Goal: Task Accomplishment & Management: Manage account settings

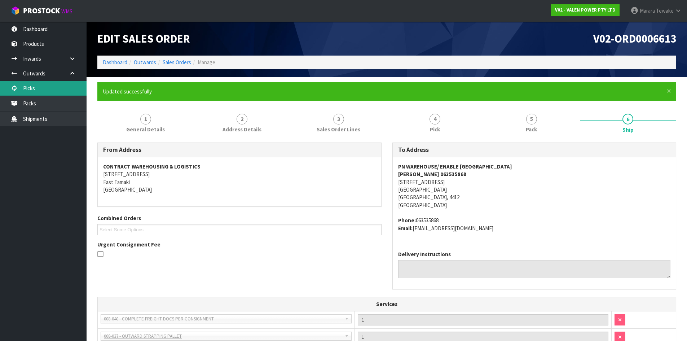
click at [42, 84] on link "Picks" at bounding box center [43, 88] width 87 height 15
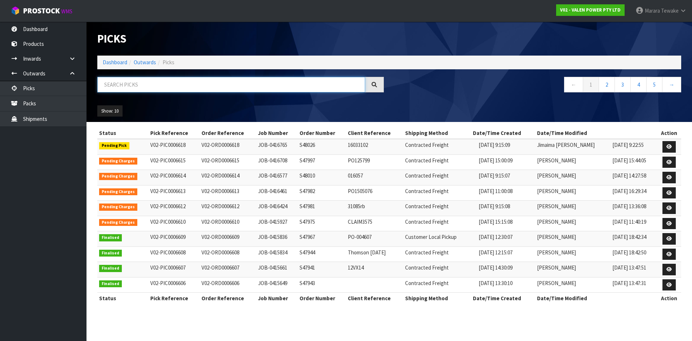
click at [137, 86] on input "text" at bounding box center [231, 85] width 268 height 16
type input "JOB-0416765"
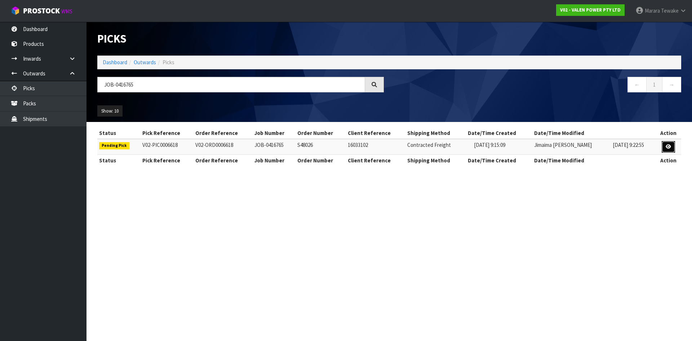
click at [665, 144] on link at bounding box center [668, 147] width 13 height 12
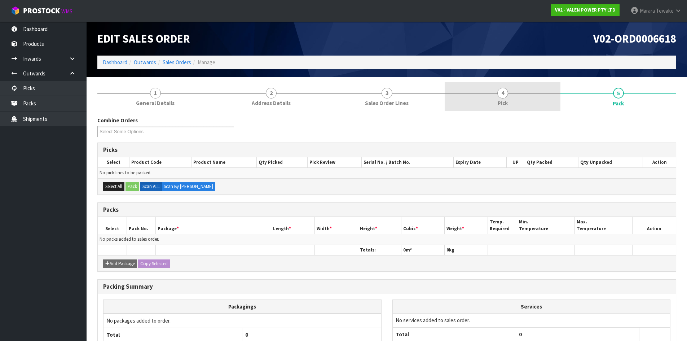
click at [503, 98] on span "4" at bounding box center [502, 93] width 11 height 11
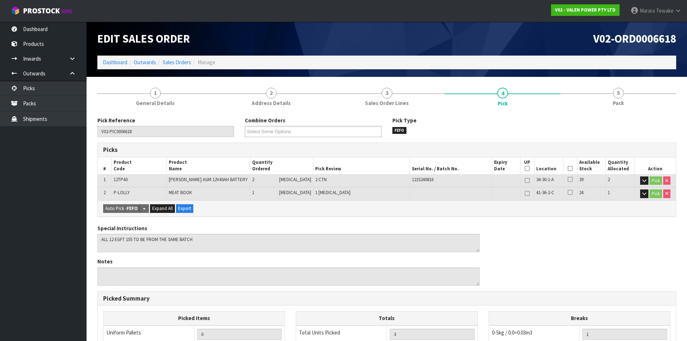
click at [568, 168] on icon at bounding box center [570, 168] width 5 height 0
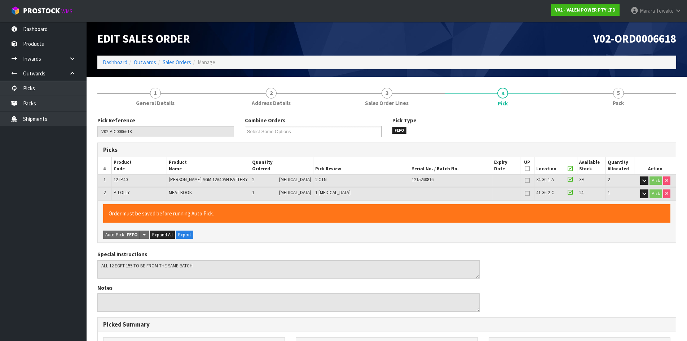
scroll to position [175, 0]
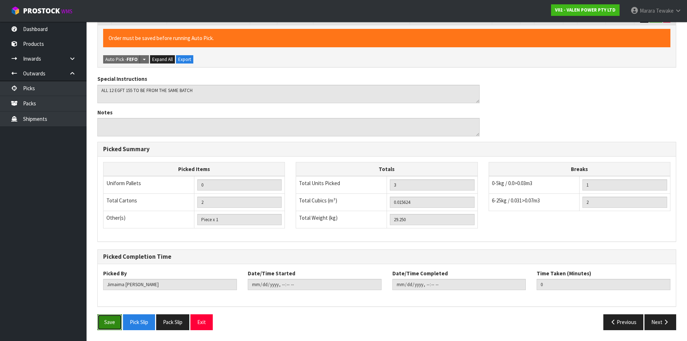
click at [102, 320] on button "Save" at bounding box center [109, 322] width 25 height 16
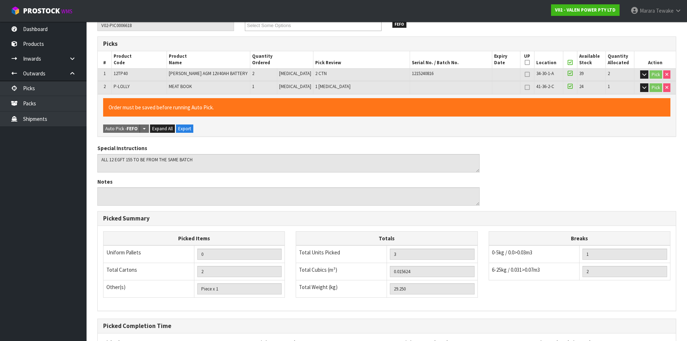
scroll to position [0, 0]
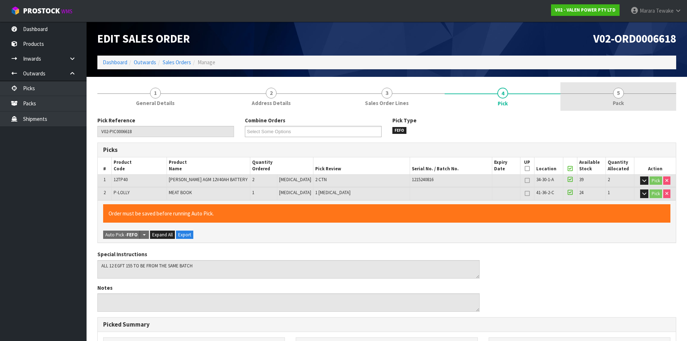
click at [624, 95] on link "5 Pack" at bounding box center [618, 96] width 116 height 28
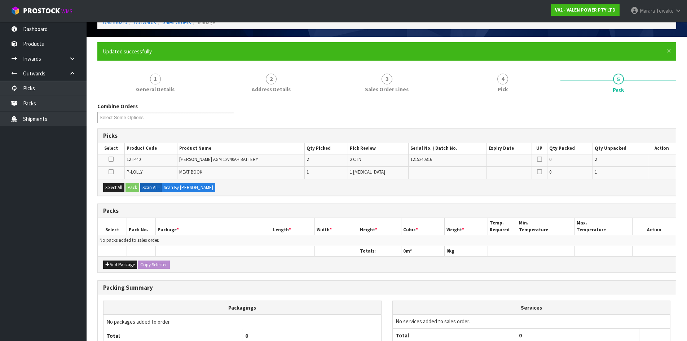
scroll to position [106, 0]
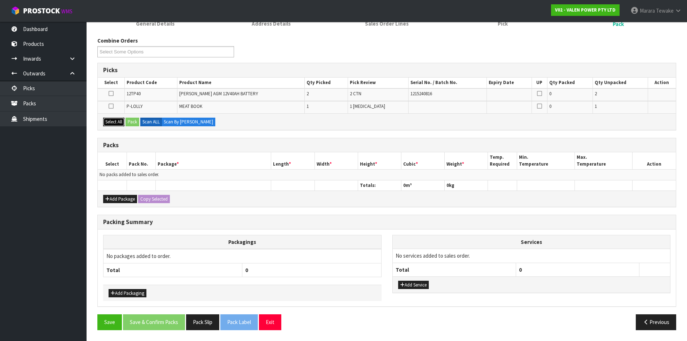
click at [119, 118] on button "Select All" at bounding box center [113, 122] width 21 height 9
click at [136, 121] on button "Pack" at bounding box center [132, 122] width 14 height 9
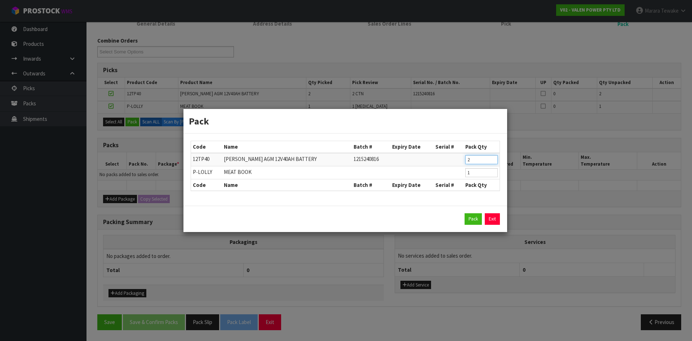
drag, startPoint x: 478, startPoint y: 162, endPoint x: 432, endPoint y: 141, distance: 50.7
click at [442, 147] on table "Code Name Batch # Expiry Date Serial # Pack Qty 12TP40 [PERSON_NAME] AGM 12V40A…" at bounding box center [345, 165] width 309 height 49
type input "1"
click button "Pack" at bounding box center [473, 219] width 17 height 12
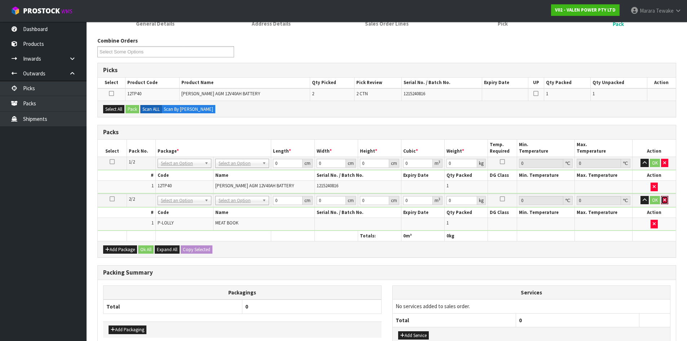
click at [663, 200] on icon "button" at bounding box center [664, 200] width 3 height 5
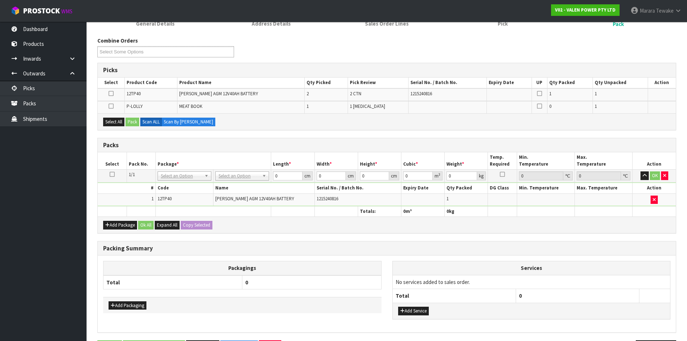
click at [114, 175] on icon at bounding box center [112, 174] width 5 height 0
click at [110, 106] on icon at bounding box center [111, 106] width 5 height 0
click at [0, 0] on input "checkbox" at bounding box center [0, 0] width 0 height 0
click at [137, 121] on button "Pack" at bounding box center [132, 122] width 14 height 9
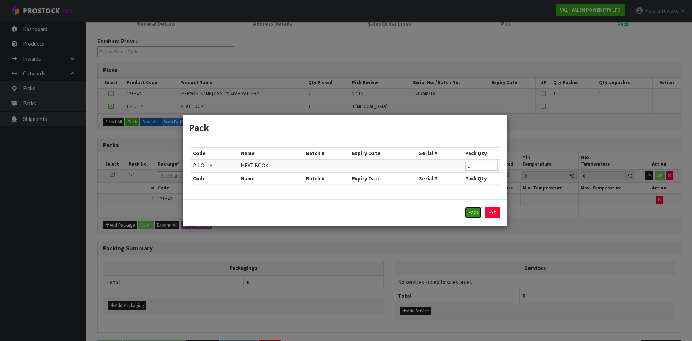
click at [476, 209] on button "Pack" at bounding box center [473, 213] width 17 height 12
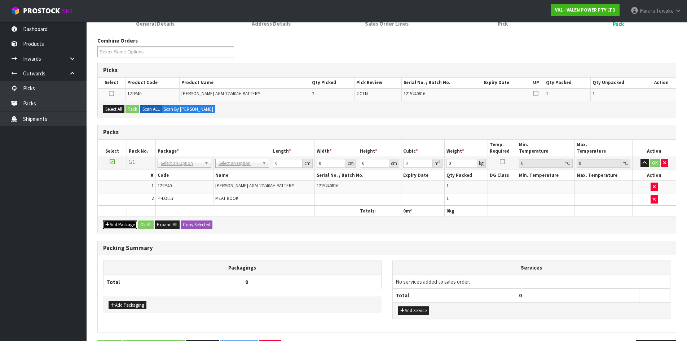
click at [123, 221] on button "Add Package" at bounding box center [120, 224] width 34 height 9
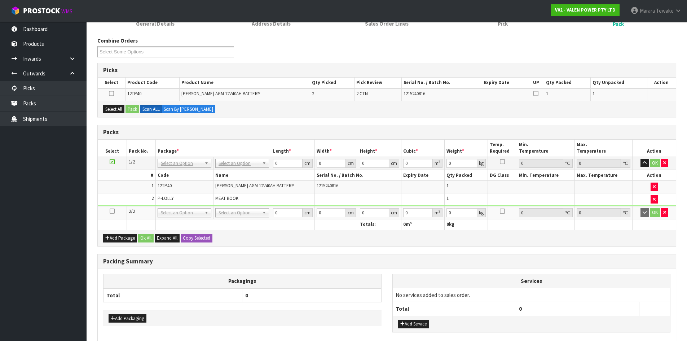
click at [113, 211] on icon at bounding box center [112, 211] width 5 height 0
drag, startPoint x: 111, startPoint y: 107, endPoint x: 129, endPoint y: 109, distance: 18.2
click at [113, 107] on button "Select All" at bounding box center [113, 109] width 21 height 9
click at [135, 109] on button "Pack" at bounding box center [132, 109] width 14 height 9
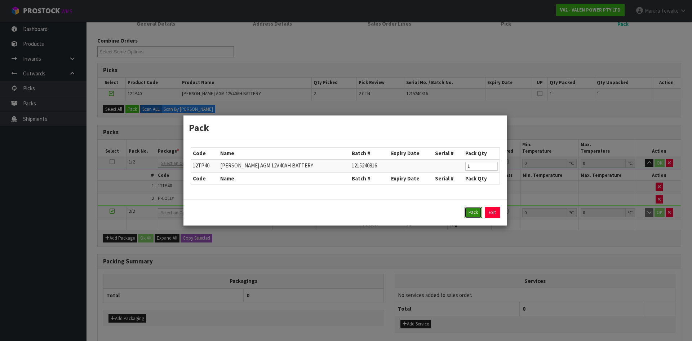
click at [470, 211] on button "Pack" at bounding box center [473, 213] width 17 height 12
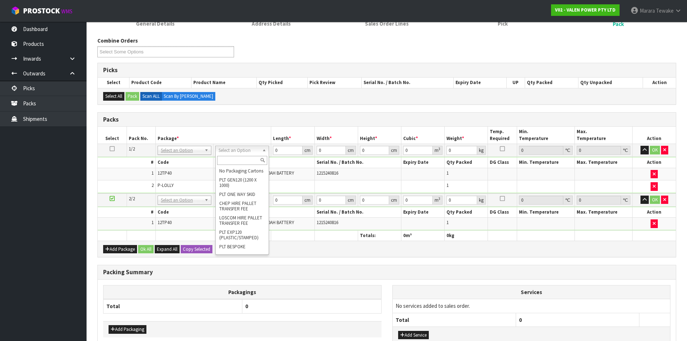
click at [240, 160] on input "text" at bounding box center [242, 160] width 50 height 9
type input "A4"
type input "31"
type input "22.5"
type input "25"
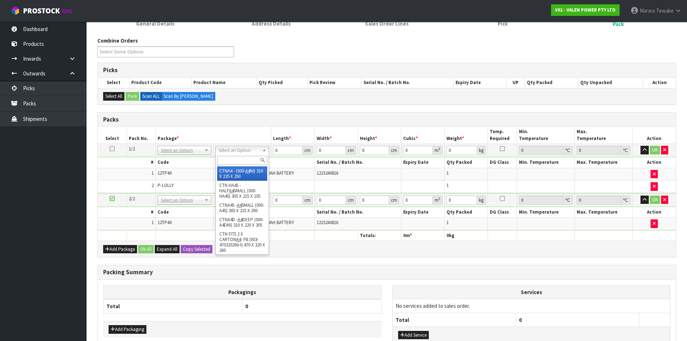
type input "0.017438"
type input "15.45"
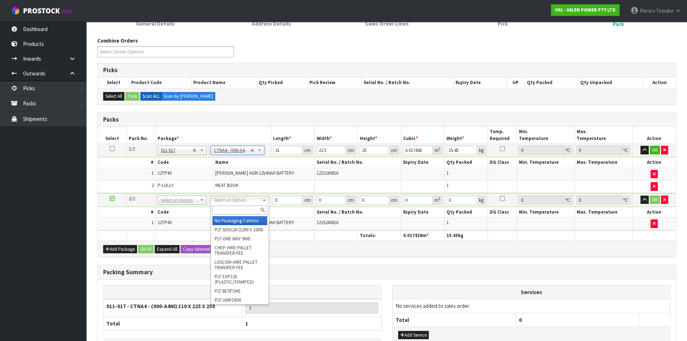
drag, startPoint x: 245, startPoint y: 199, endPoint x: 239, endPoint y: 213, distance: 15.5
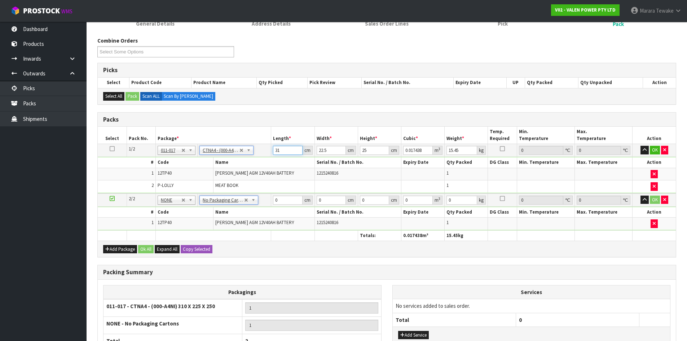
drag, startPoint x: 285, startPoint y: 152, endPoint x: 248, endPoint y: 123, distance: 46.7
click at [251, 129] on table "Select Pack No. Package * Length * Width * Height * Cubic * Weight * Temp. Requ…" at bounding box center [387, 184] width 578 height 114
type input "3"
type input "0.001687"
type input "32"
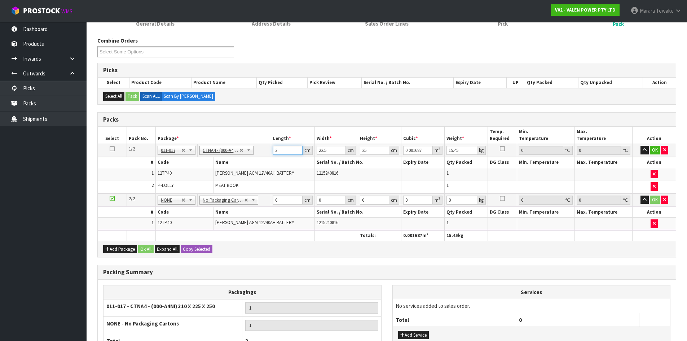
type input "0.018"
type input "32"
type input "2"
type input "0.0016"
type input "24"
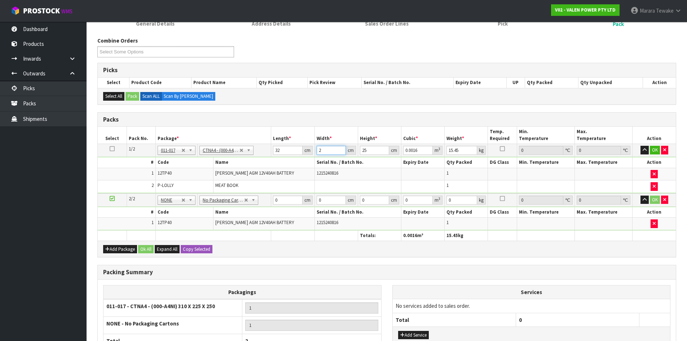
type input "0.0192"
type input "24"
type input "2"
type input "0.001536"
type input "23"
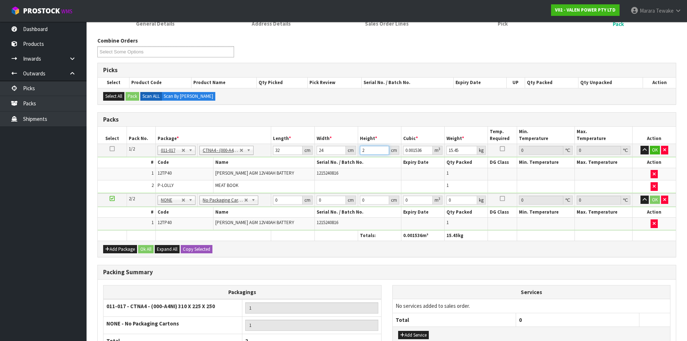
type input "0.017664"
type input "23"
type input "16"
click at [640, 146] on button "button" at bounding box center [644, 150] width 8 height 9
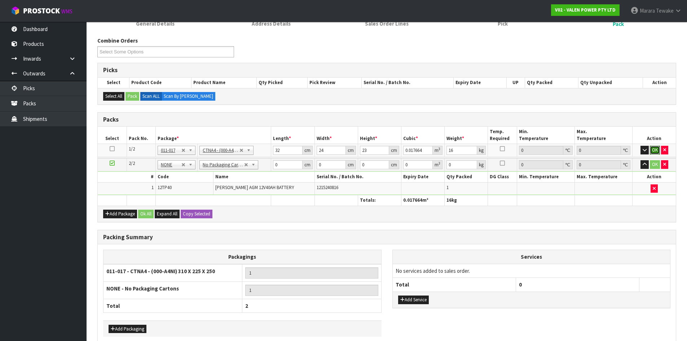
click button "OK" at bounding box center [655, 150] width 10 height 9
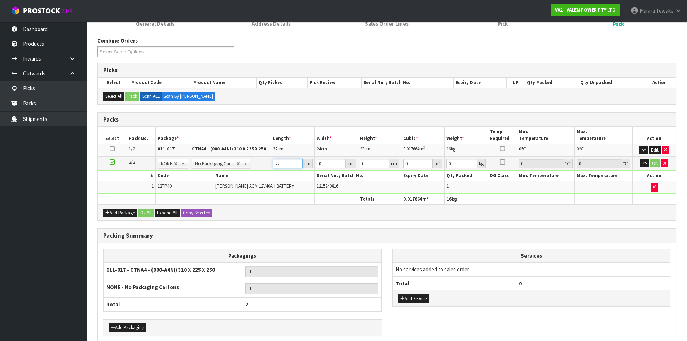
type input "22"
type input "19"
type input "2"
type input "0.000836"
type input "21"
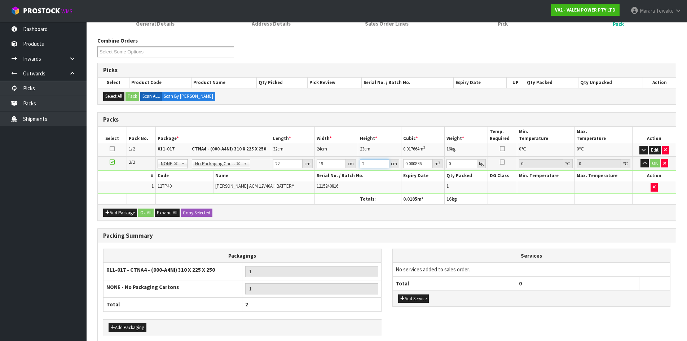
type input "0.008778"
type input "21"
type input "14"
click at [640, 159] on button "button" at bounding box center [644, 163] width 8 height 9
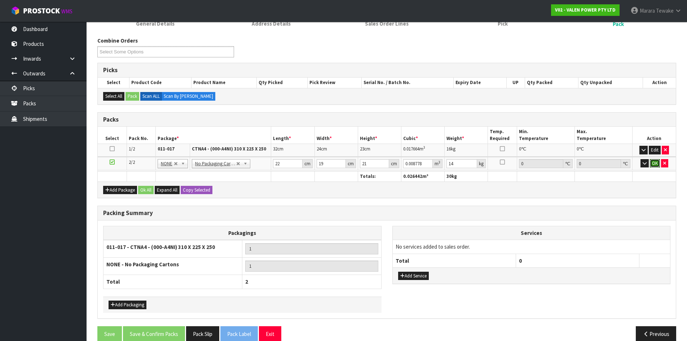
click button "OK" at bounding box center [655, 163] width 10 height 9
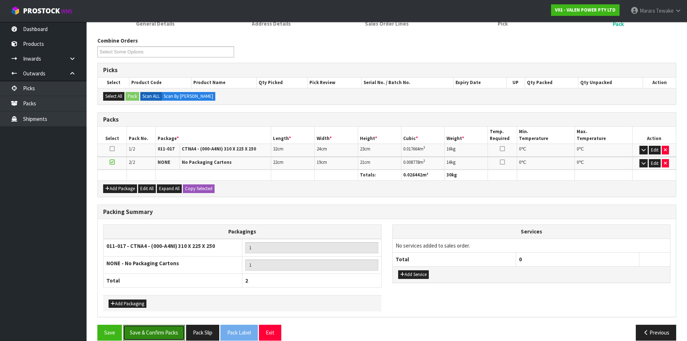
click at [157, 331] on button "Save & Confirm Packs" at bounding box center [154, 333] width 62 height 16
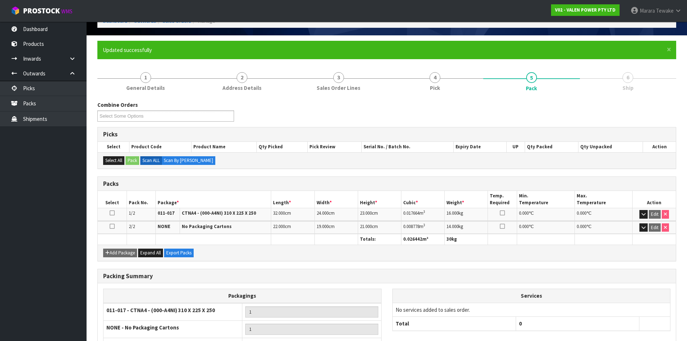
scroll to position [100, 0]
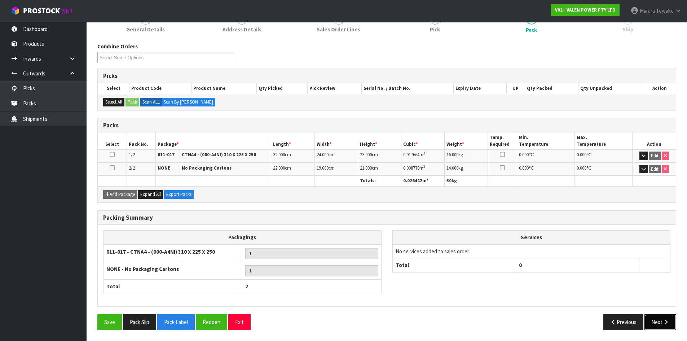
click at [665, 320] on icon "button" at bounding box center [665, 321] width 7 height 5
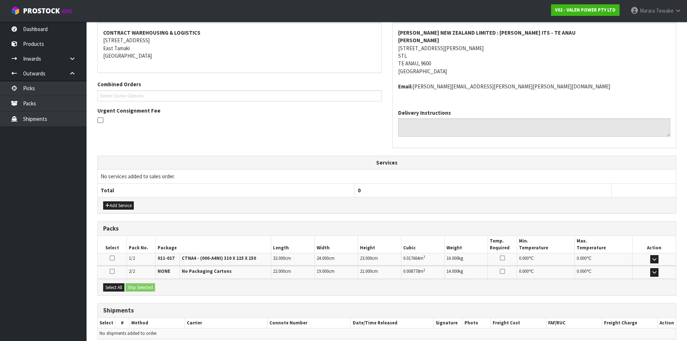
scroll to position [166, 0]
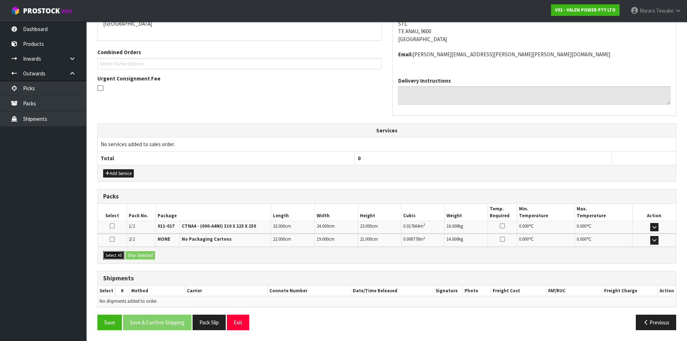
click at [118, 256] on button "Select All" at bounding box center [113, 255] width 21 height 9
click at [139, 254] on button "Ship Selected" at bounding box center [140, 255] width 30 height 9
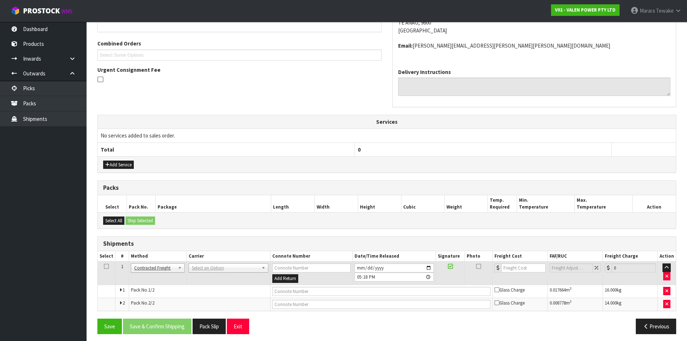
scroll to position [178, 0]
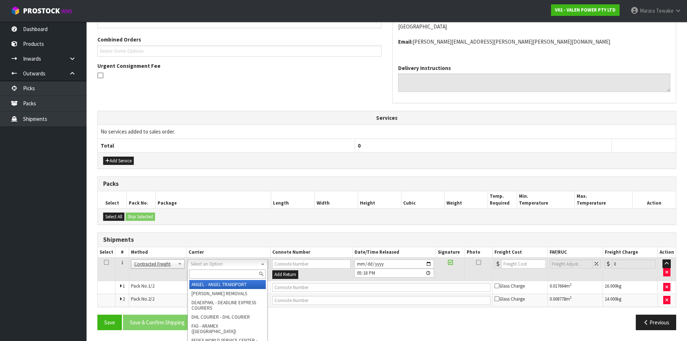
click at [201, 276] on input "text" at bounding box center [227, 273] width 76 height 9
type input "NZP"
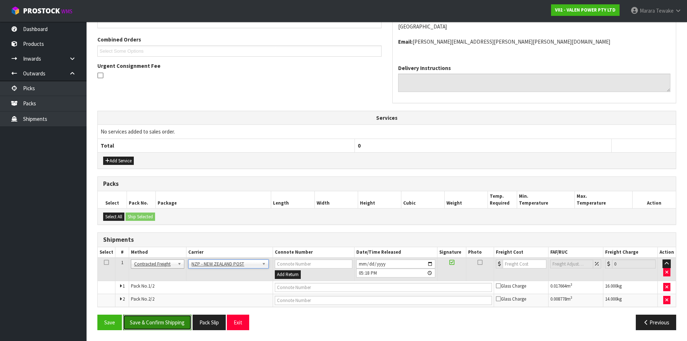
click at [181, 327] on button "Save & Confirm Shipping" at bounding box center [157, 322] width 69 height 16
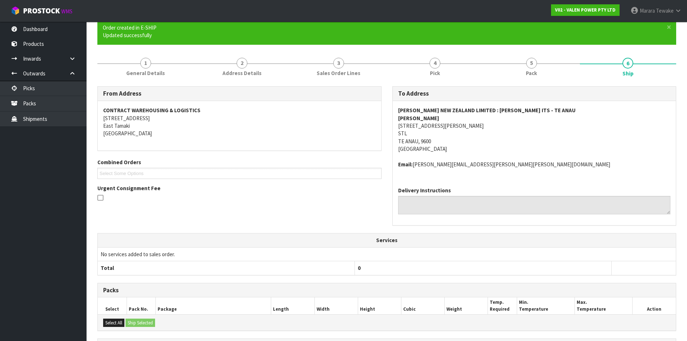
scroll to position [168, 0]
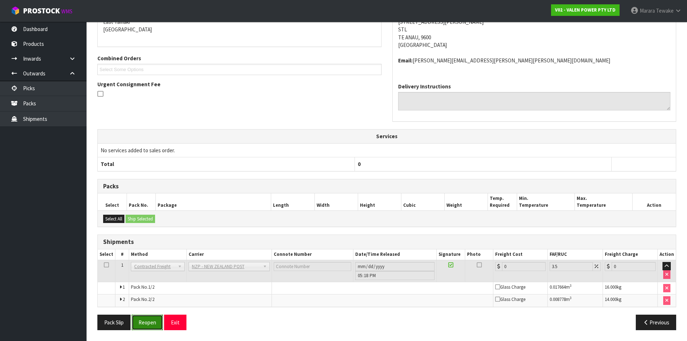
click at [150, 326] on button "Reopen" at bounding box center [147, 322] width 31 height 16
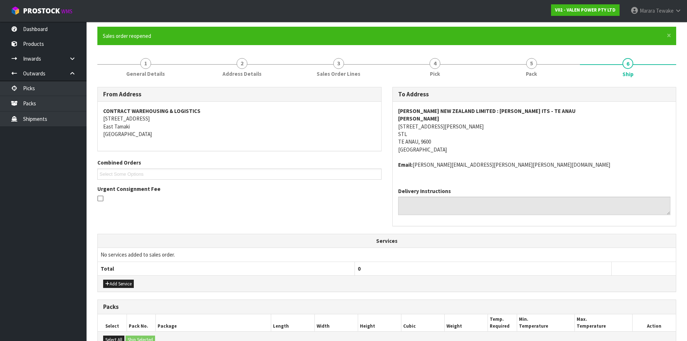
scroll to position [178, 0]
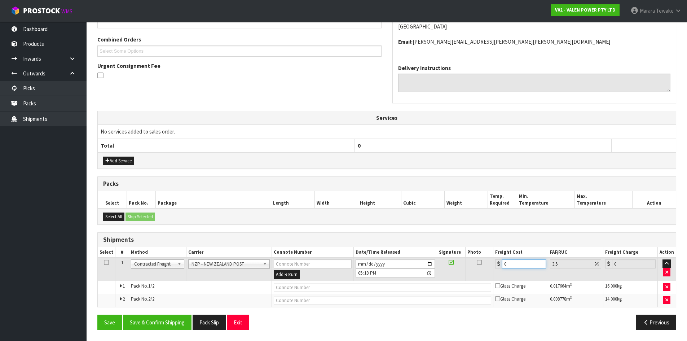
drag, startPoint x: 513, startPoint y: 264, endPoint x: 487, endPoint y: 260, distance: 25.9
click at [488, 260] on tr "1 Client Local Pickup Customer Local Pickup Company Freight Contracted Freight …" at bounding box center [387, 268] width 578 height 23
type input "3"
type input "3.1"
type input "39"
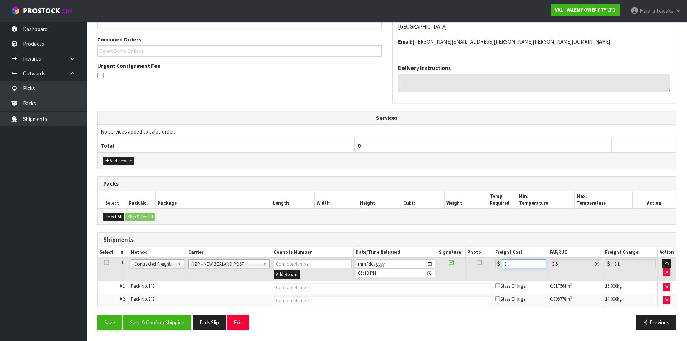
type input "40.36"
type input "39.8"
type input "41.19"
type input "39.89"
type input "41.29"
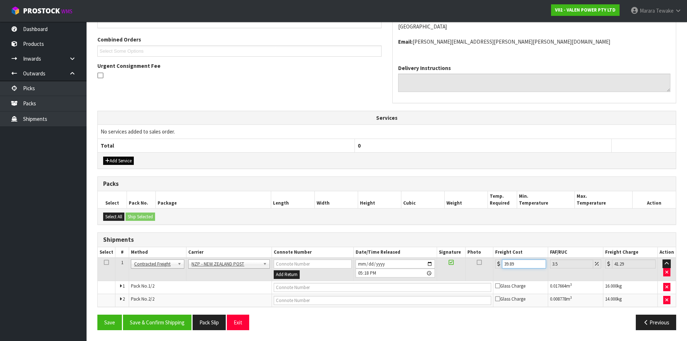
type input "39.89"
click at [126, 161] on button "Add Service" at bounding box center [118, 161] width 31 height 9
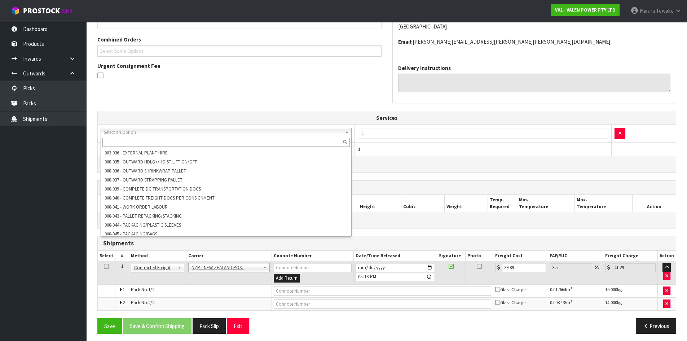
click at [151, 140] on input "text" at bounding box center [225, 142] width 247 height 9
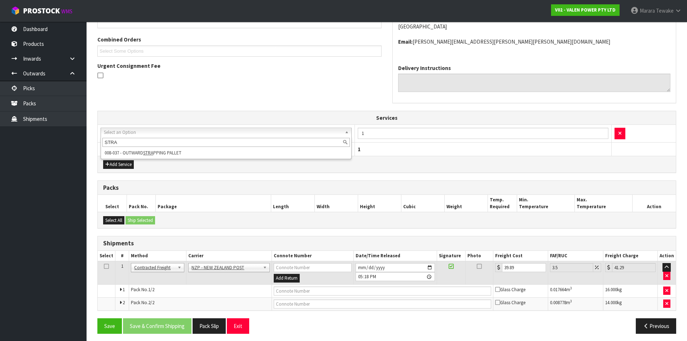
type input "STRA"
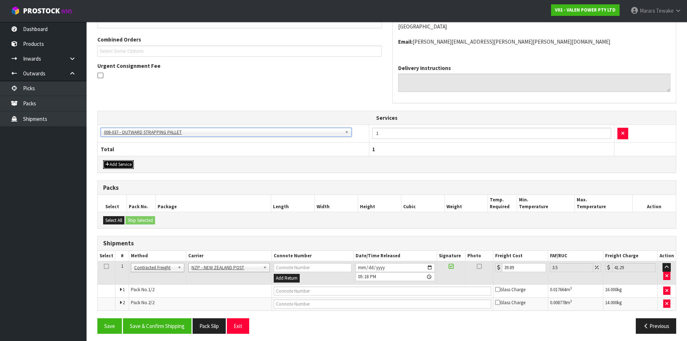
click at [113, 161] on button "Add Service" at bounding box center [118, 164] width 31 height 9
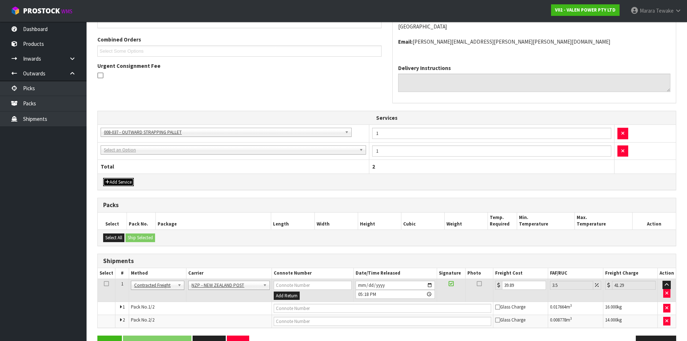
drag, startPoint x: 120, startPoint y: 150, endPoint x: 132, endPoint y: 156, distance: 13.6
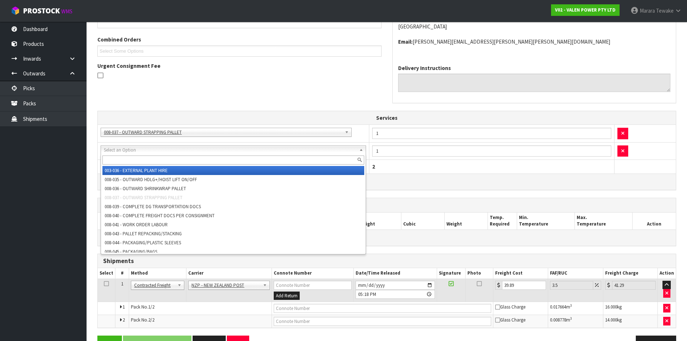
click at [138, 160] on input "text" at bounding box center [233, 159] width 262 height 9
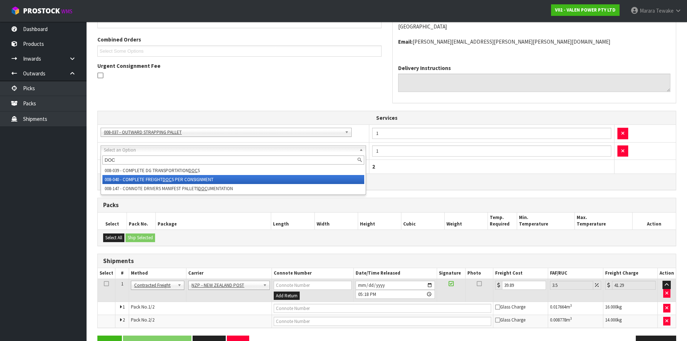
type input "DOC"
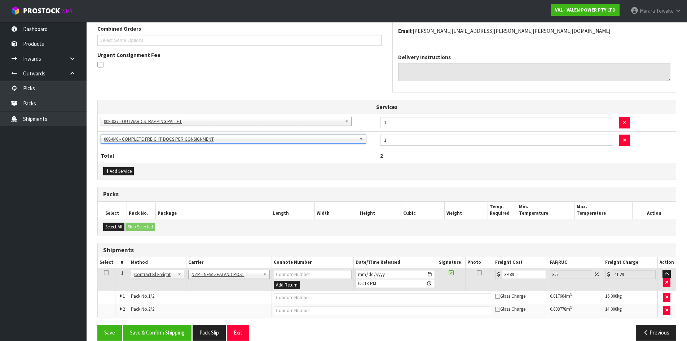
scroll to position [200, 0]
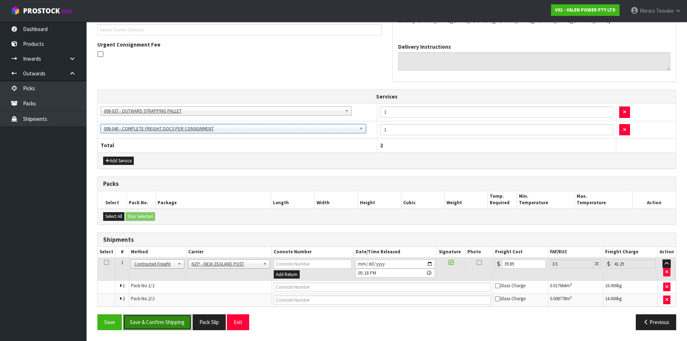
drag, startPoint x: 173, startPoint y: 317, endPoint x: 180, endPoint y: 318, distance: 6.5
click at [173, 318] on button "Save & Confirm Shipping" at bounding box center [157, 322] width 69 height 16
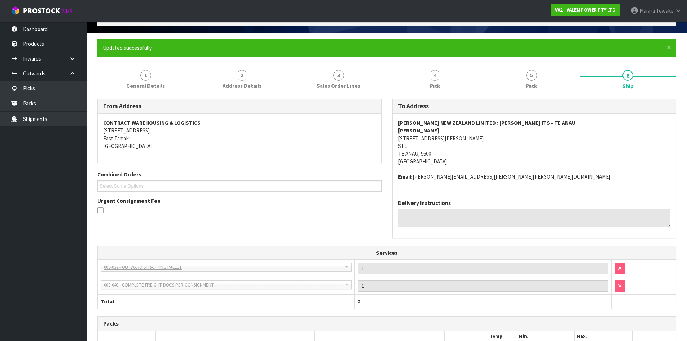
scroll to position [0, 0]
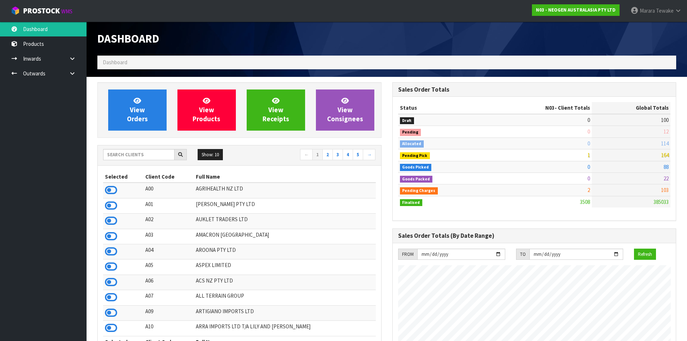
scroll to position [546, 295]
